Goal: Transaction & Acquisition: Purchase product/service

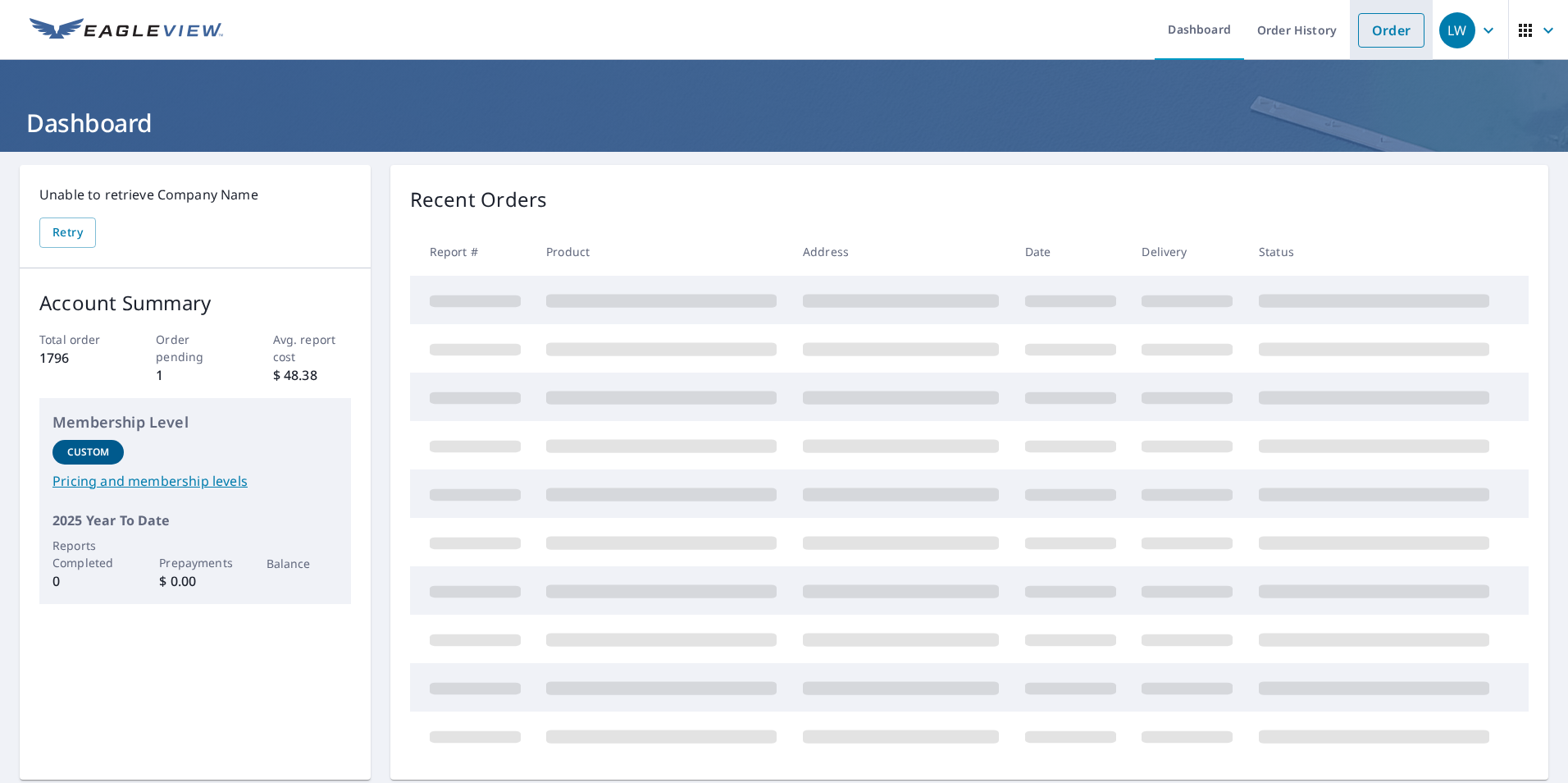
click at [1360, 30] on link "Order" at bounding box center [1391, 29] width 66 height 34
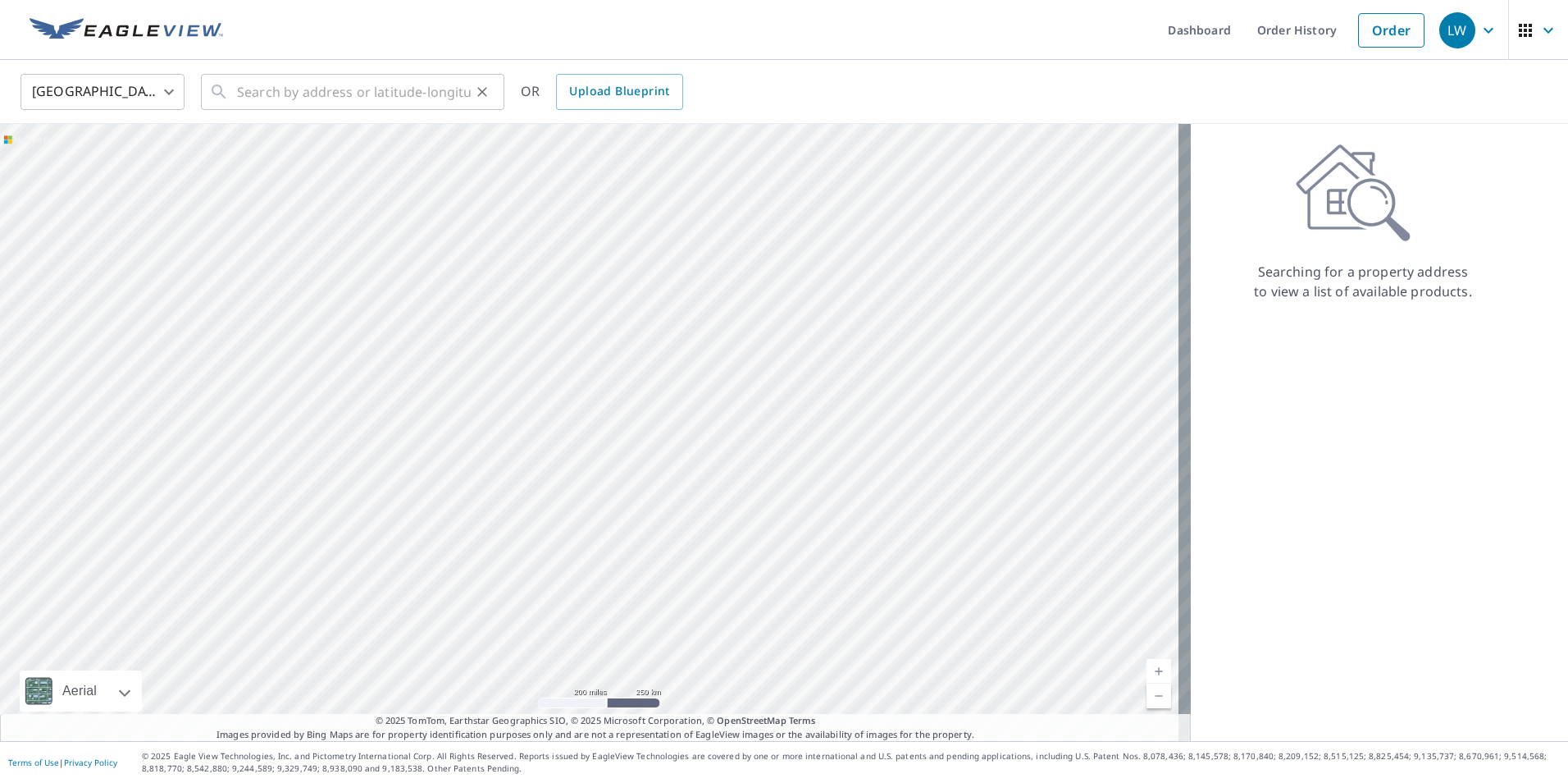
click at [205, 89] on div "​" at bounding box center [353, 91] width 303 height 36
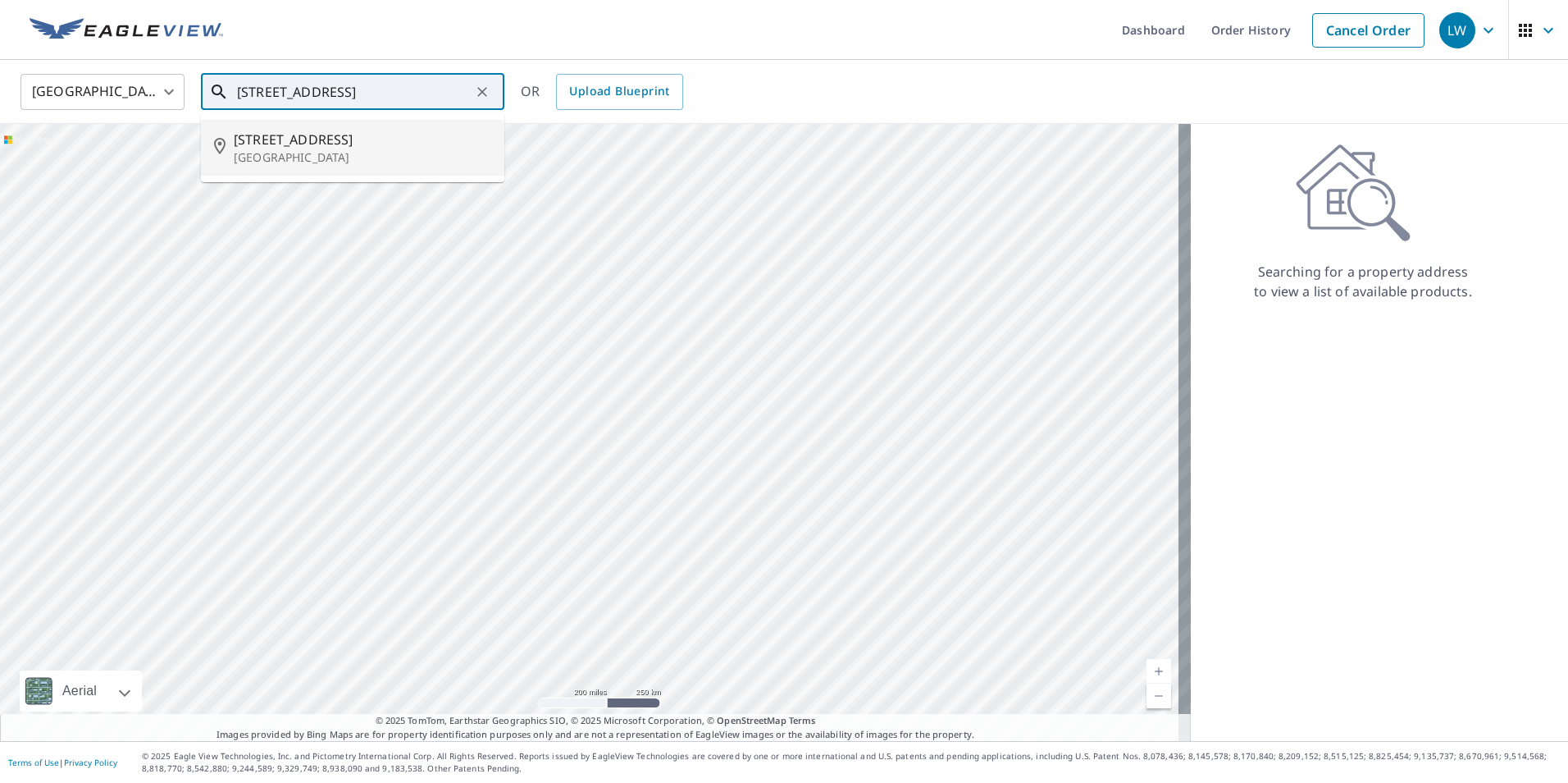
click at [270, 150] on p "[GEOGRAPHIC_DATA]" at bounding box center [362, 158] width 258 height 17
type input "[STREET_ADDRESS][PERSON_NAME]"
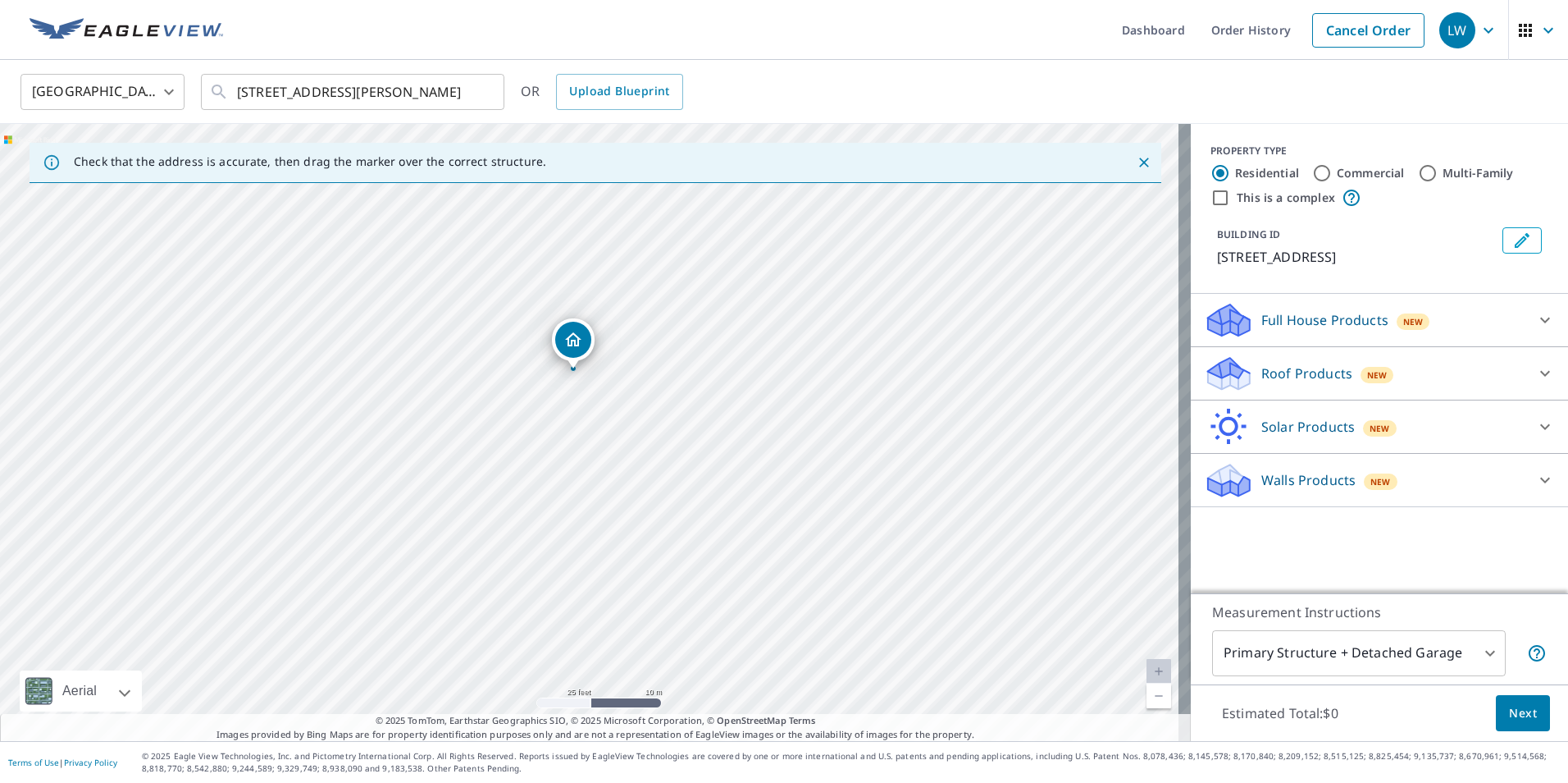
click at [1219, 373] on icon at bounding box center [1228, 368] width 42 height 20
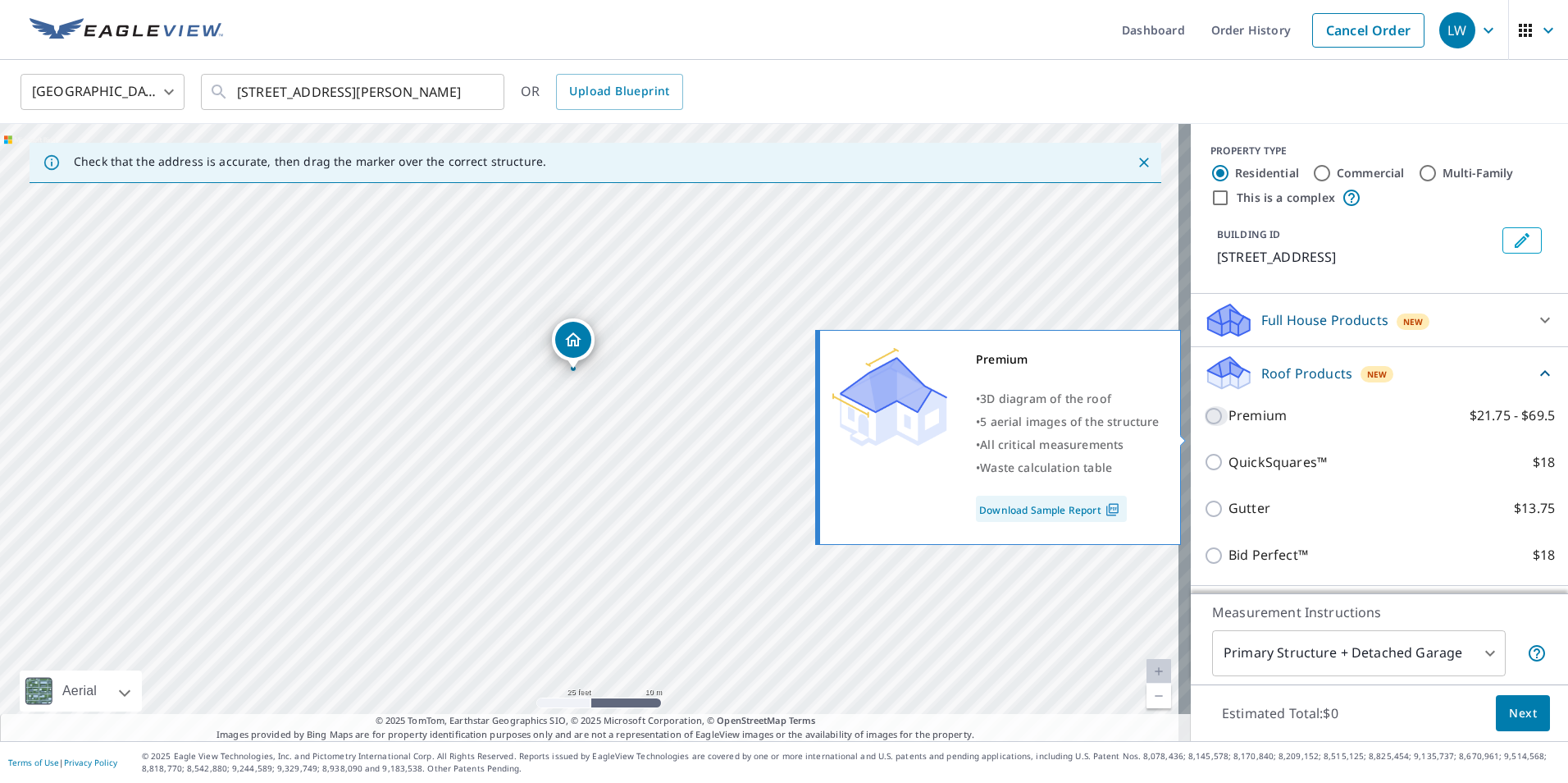
click at [1203, 426] on input "Premium $21.75 - $69.5" at bounding box center [1215, 415] width 24 height 19
checkbox input "true"
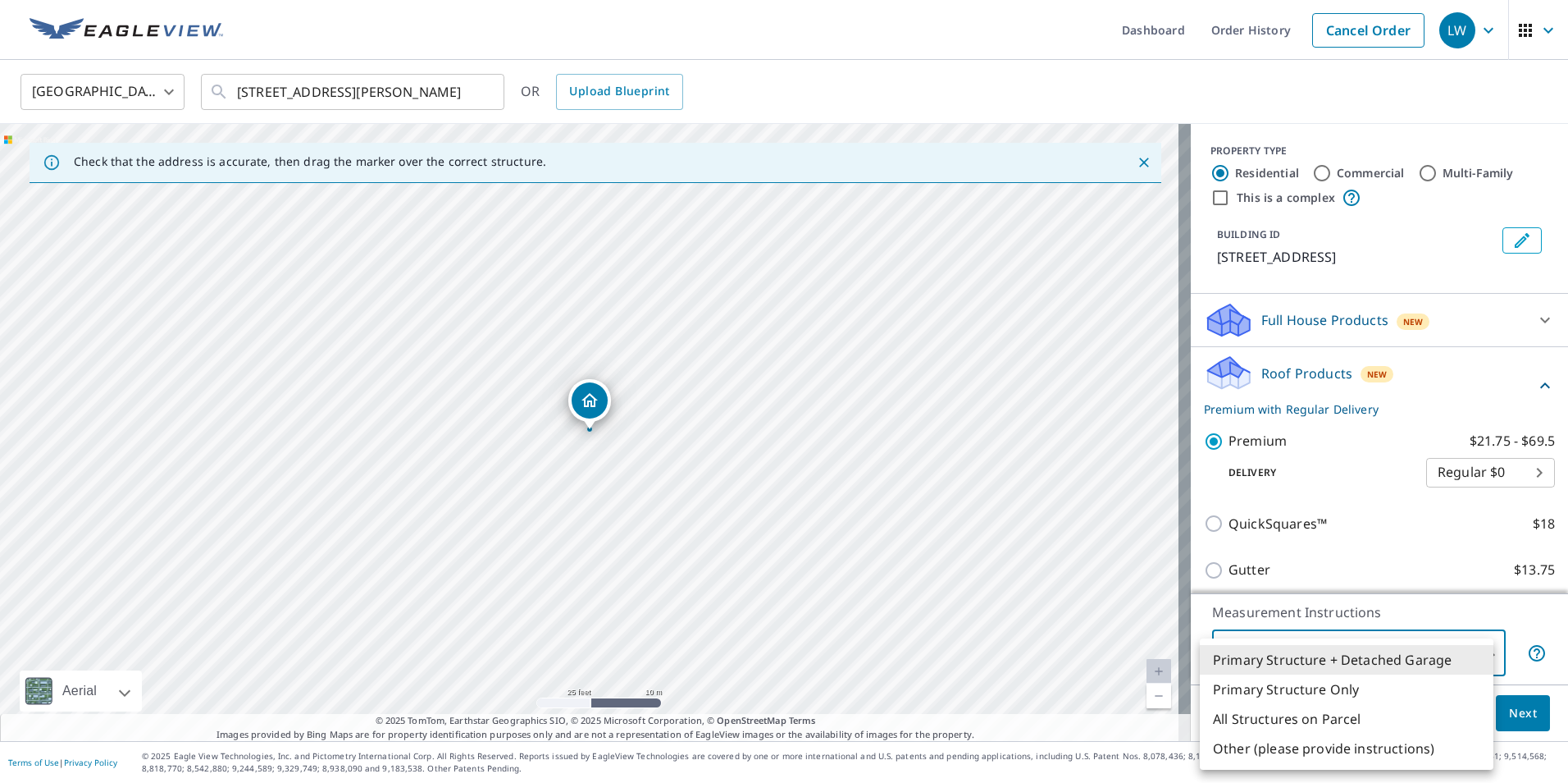
click at [1394, 653] on body "LW LW Dashboard Order History Cancel Order LW [GEOGRAPHIC_DATA] [GEOGRAPHIC_DAT…" at bounding box center [784, 391] width 1568 height 783
click at [1329, 691] on li "Primary Structure Only" at bounding box center [1346, 689] width 294 height 29
type input "2"
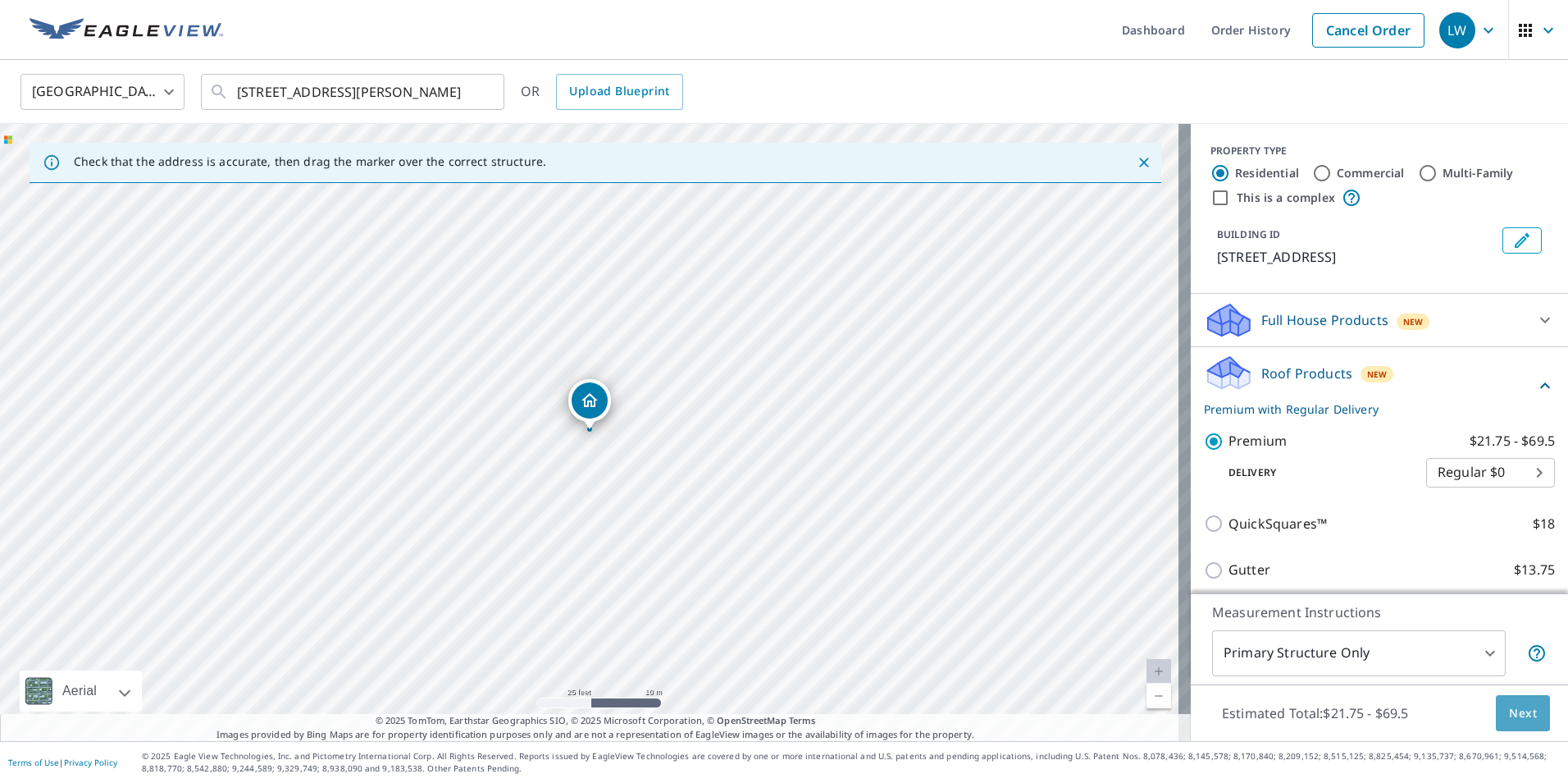
click at [1509, 714] on span "Next" at bounding box center [1522, 713] width 28 height 20
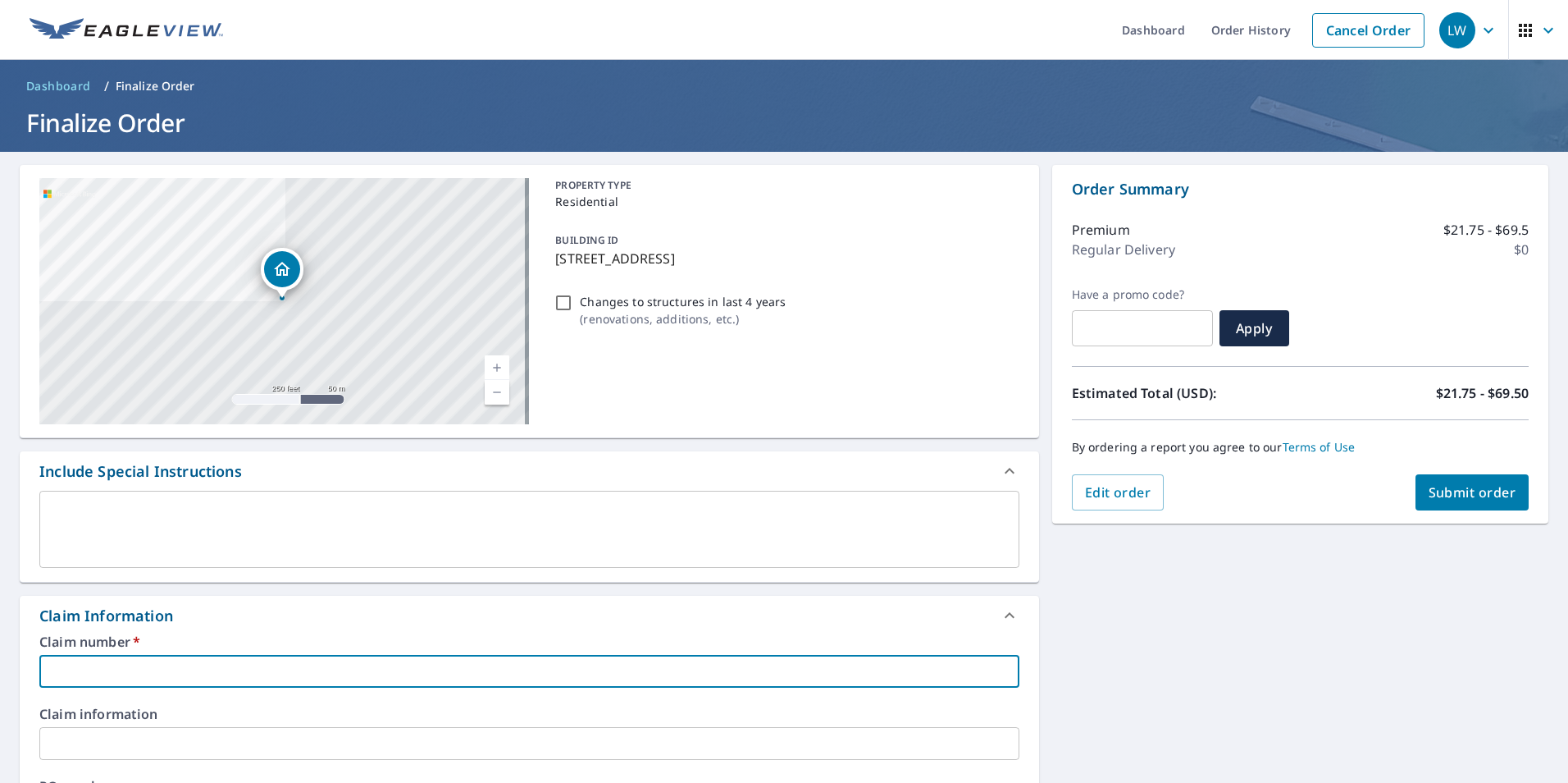
click at [236, 668] on input "text" at bounding box center [529, 671] width 980 height 33
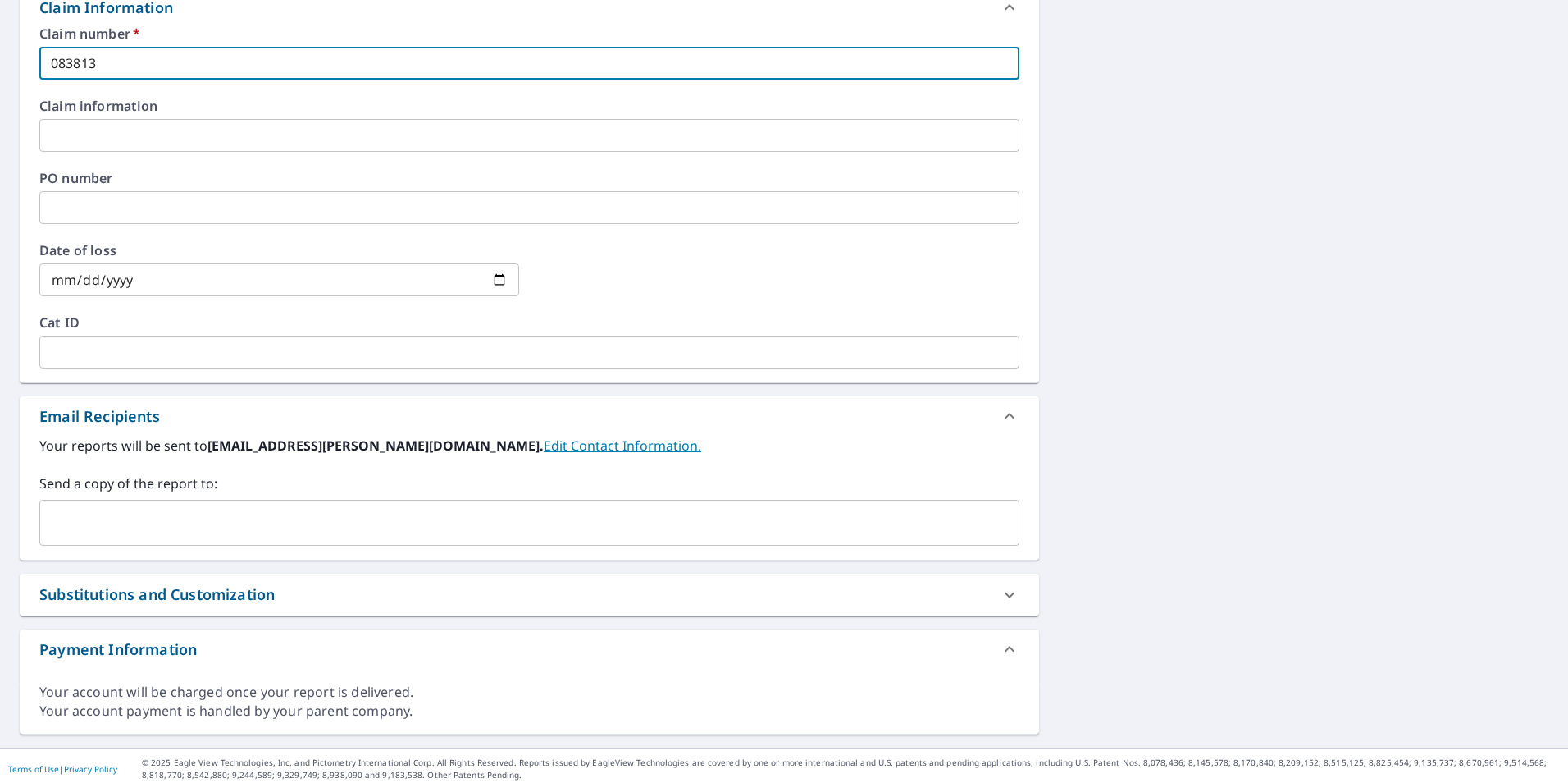
scroll to position [615, 0]
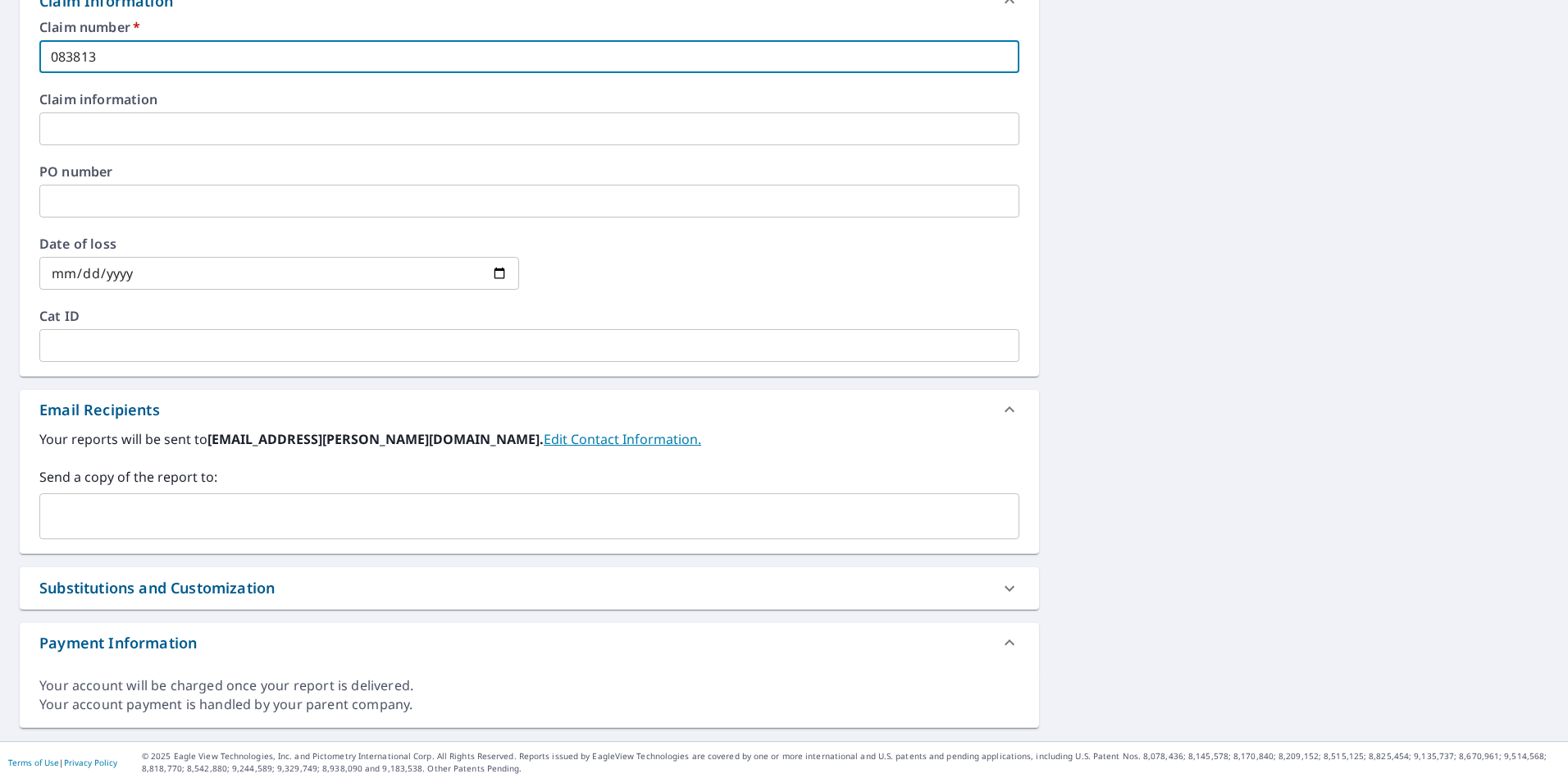
type input "083813"
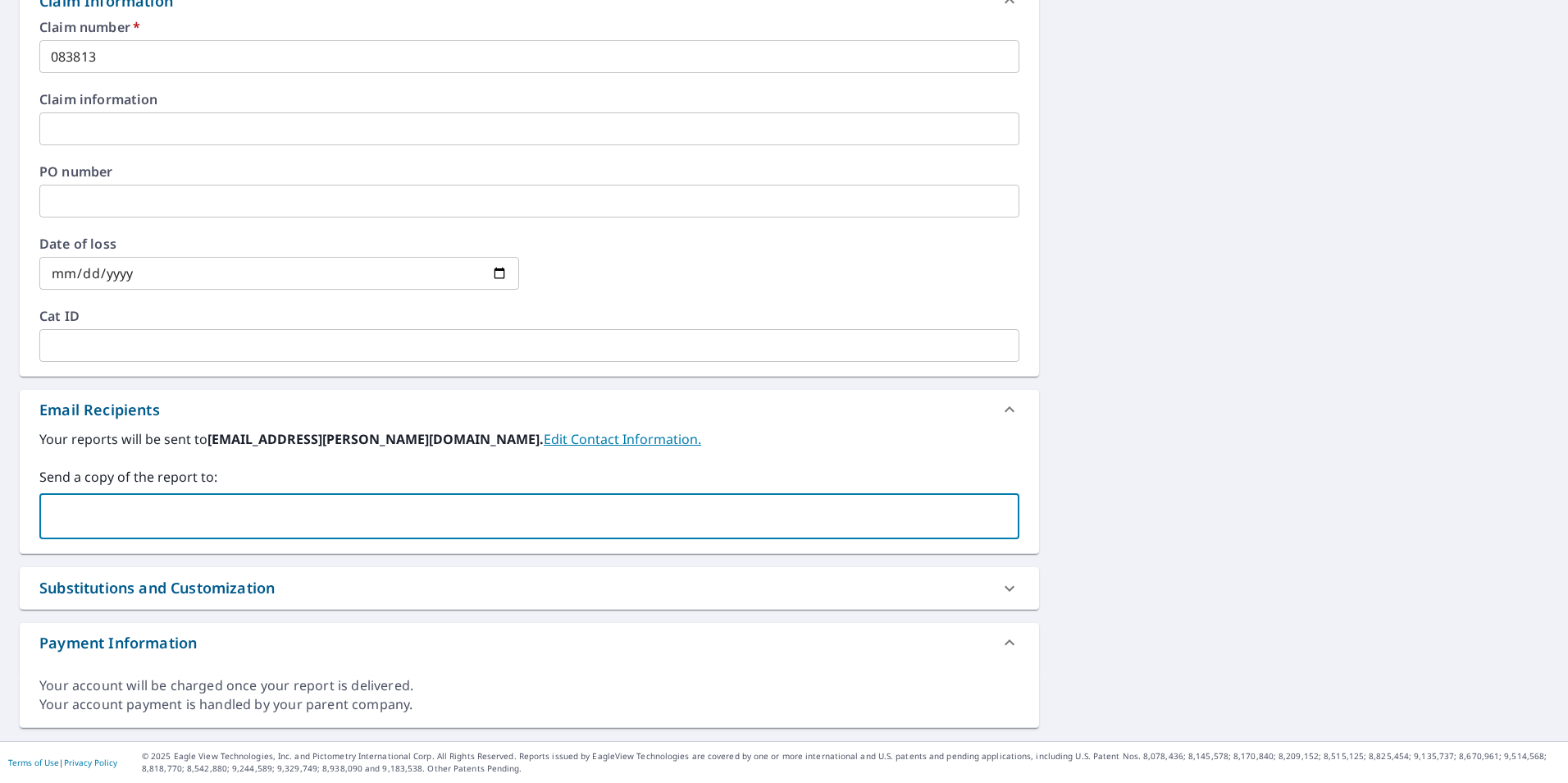
click at [183, 521] on input "text" at bounding box center [516, 516] width 940 height 31
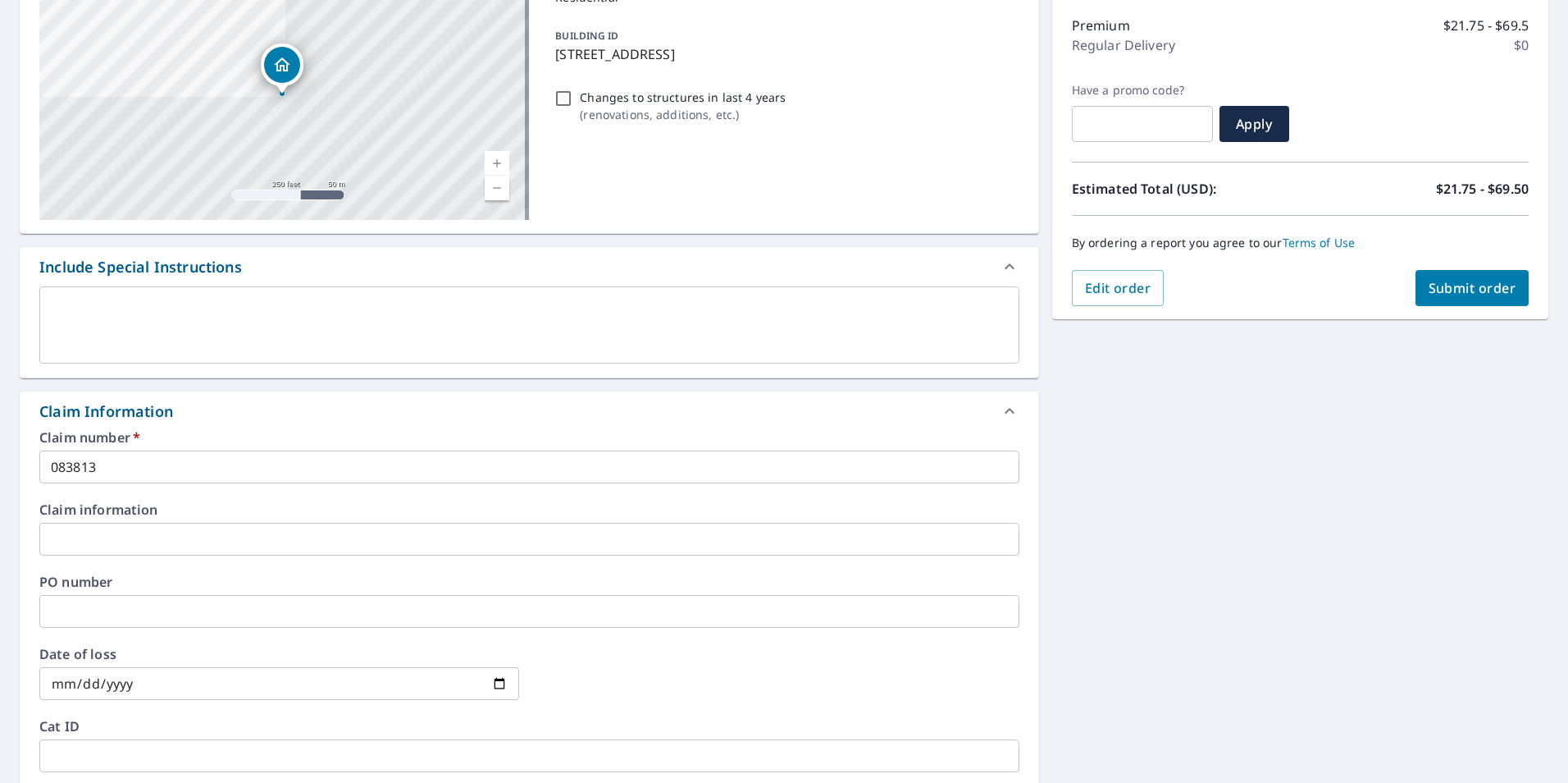
type input "[EMAIL_ADDRESS][DOMAIN_NAME]"
click at [1484, 296] on span "Submit order" at bounding box center [1472, 288] width 87 height 18
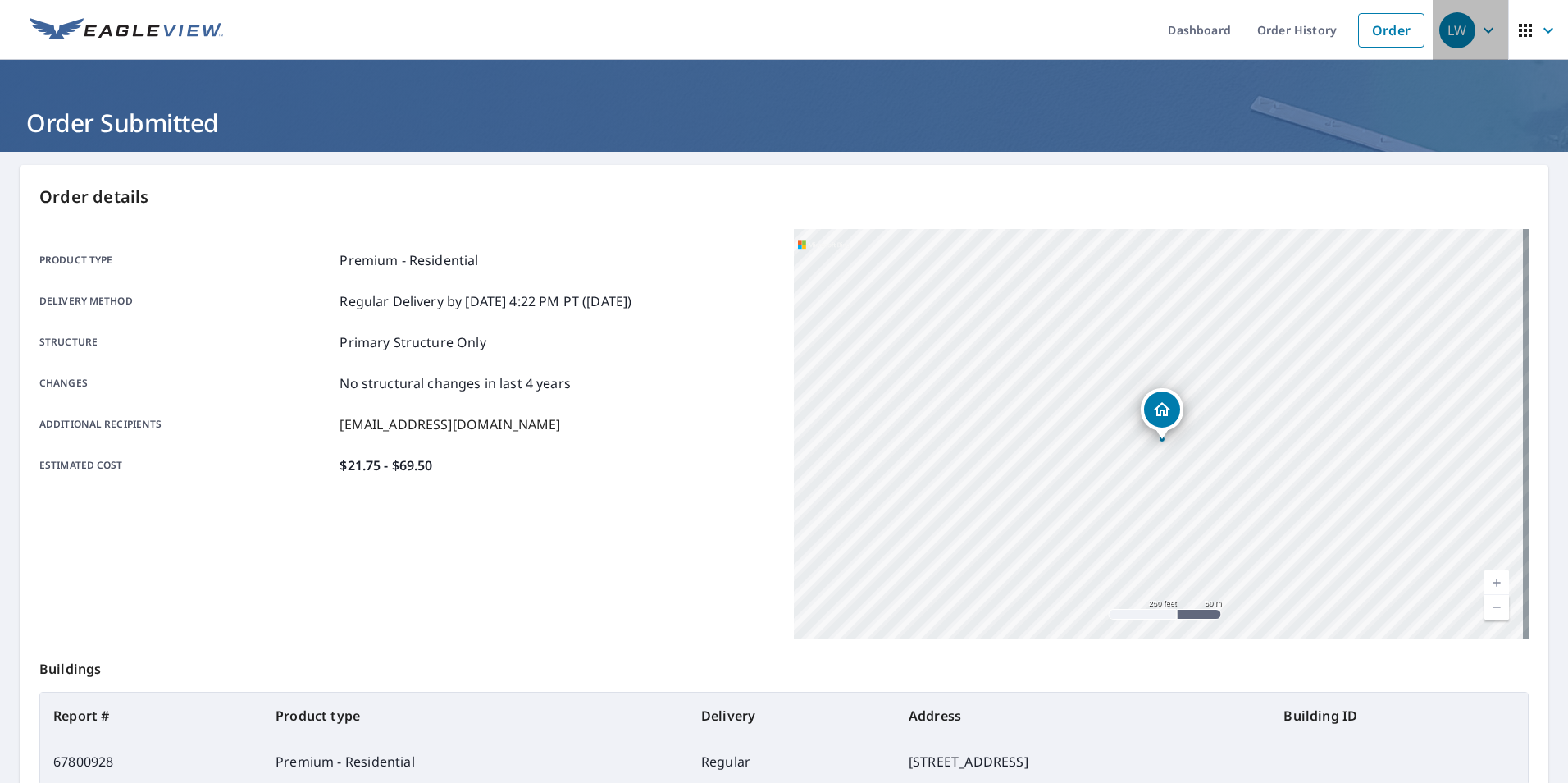
drag, startPoint x: 1450, startPoint y: 33, endPoint x: 1436, endPoint y: 26, distance: 15.7
click at [1450, 33] on div "LW" at bounding box center [1456, 30] width 36 height 36
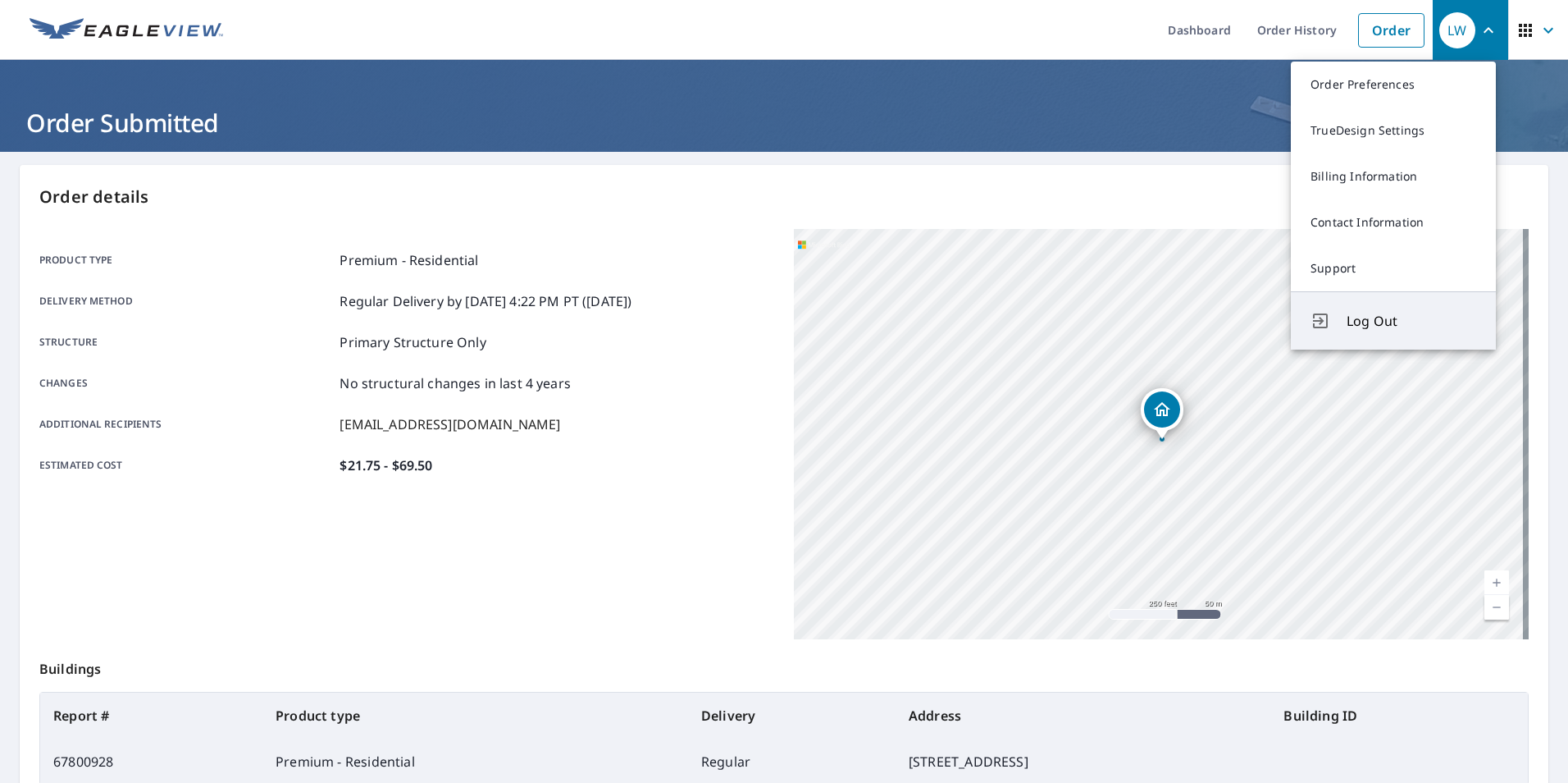
click at [1376, 317] on span "Log Out" at bounding box center [1411, 321] width 129 height 19
